Goal: Browse casually: Explore the website without a specific task or goal

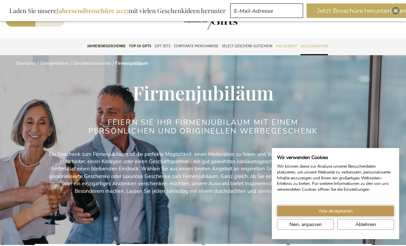
click at [337, 206] on button "Alle akzeptieren" at bounding box center [335, 210] width 117 height 11
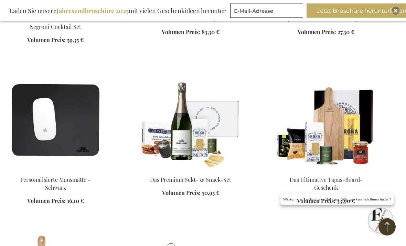
scroll to position [853, 0]
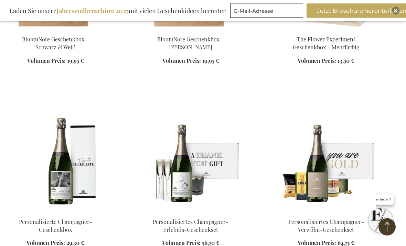
scroll to position [1804, 0]
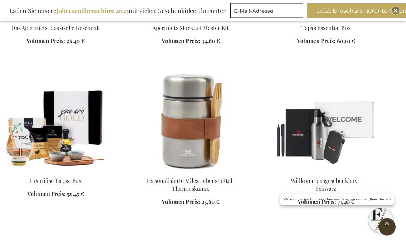
scroll to position [2155, 0]
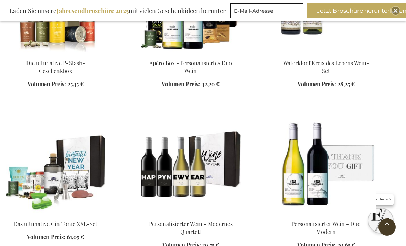
scroll to position [11561, 0]
